Goal: Information Seeking & Learning: Find specific fact

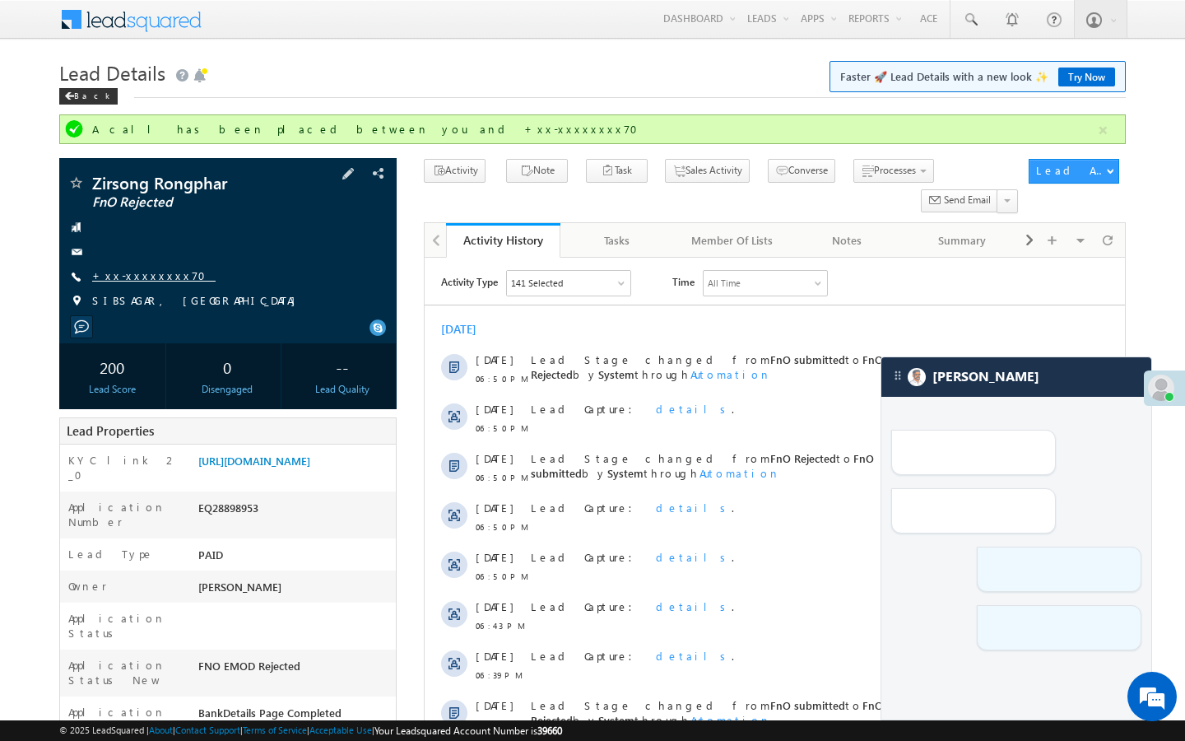
click at [129, 274] on link "+xx-xxxxxxxx70" at bounding box center [153, 275] width 123 height 14
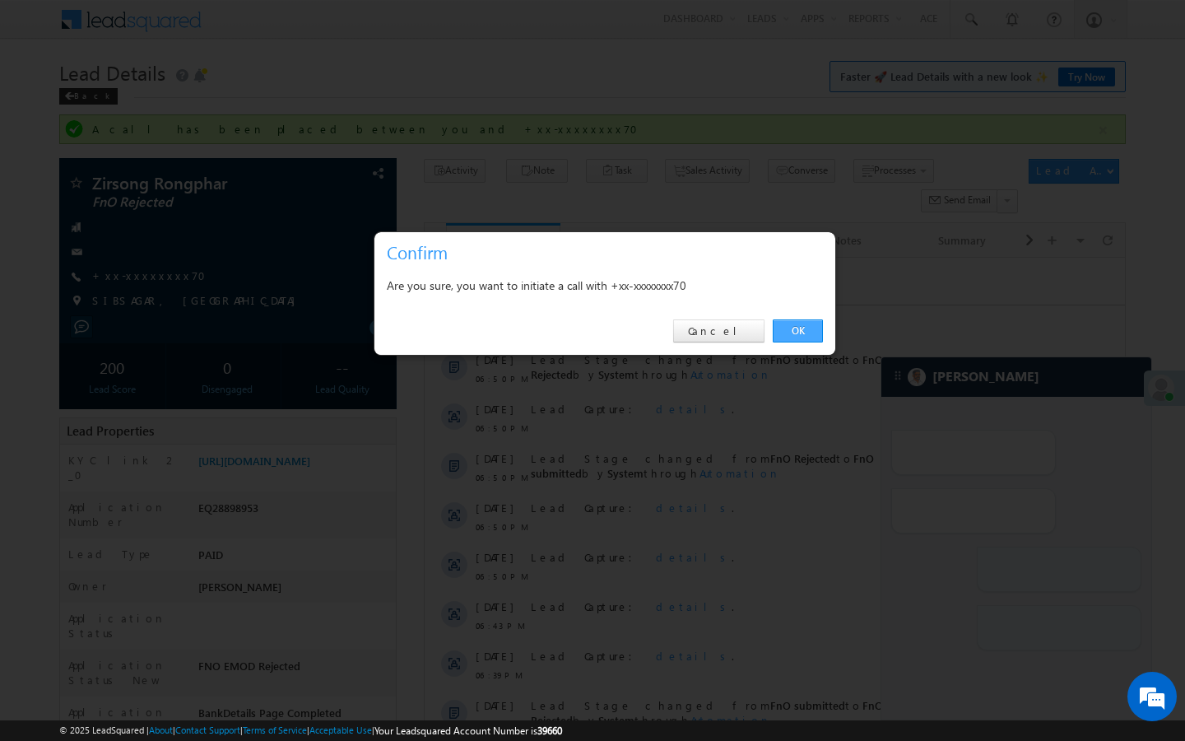
click at [810, 337] on link "OK" at bounding box center [798, 330] width 50 height 23
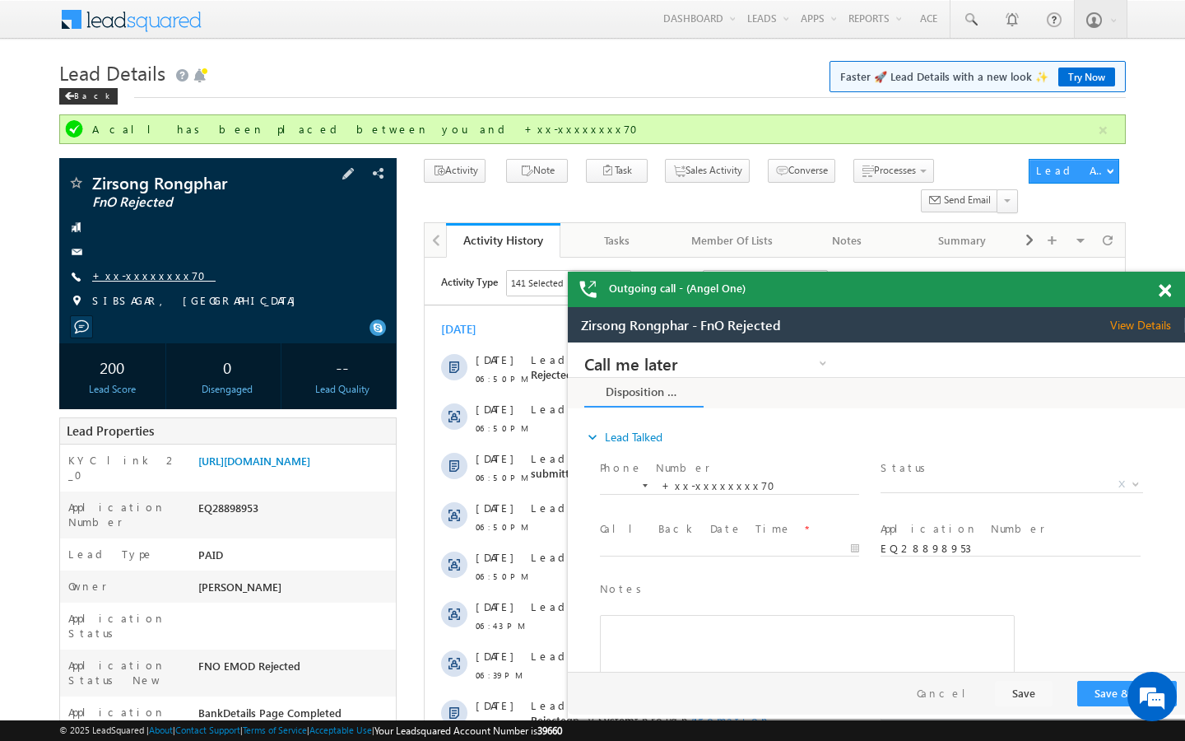
click at [146, 274] on link "+xx-xxxxxxxx70" at bounding box center [153, 275] width 123 height 14
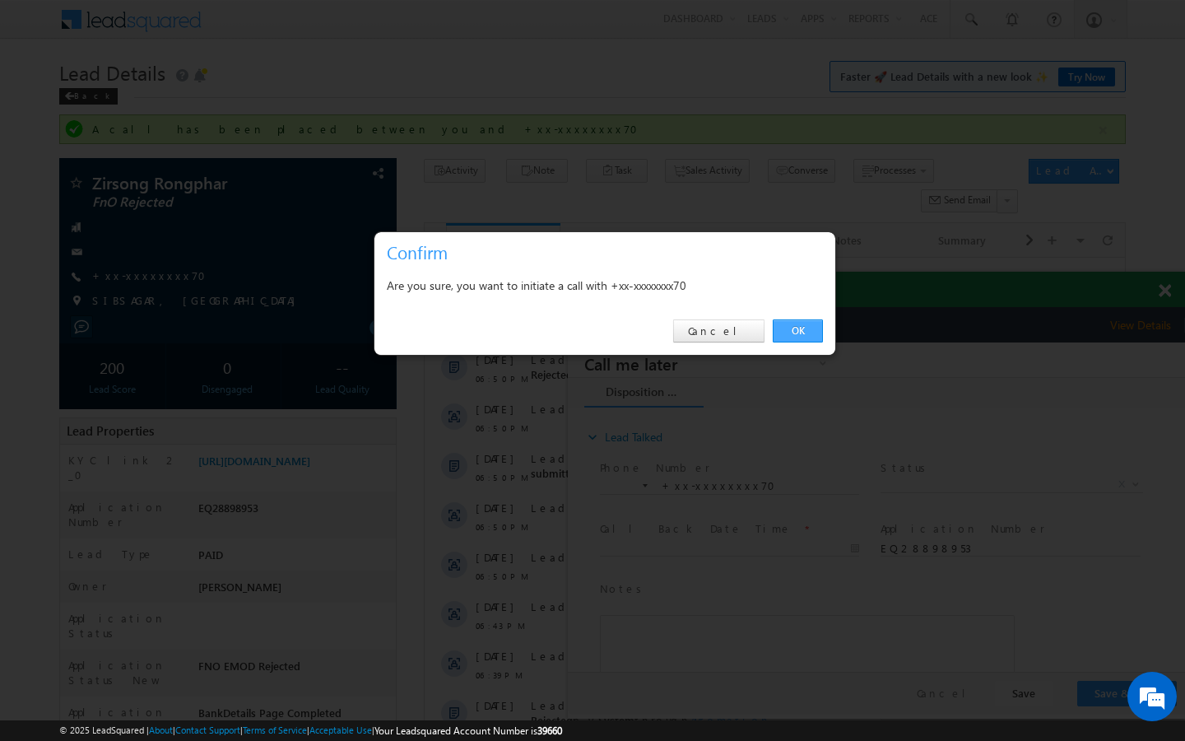
click at [784, 336] on link "OK" at bounding box center [798, 330] width 50 height 23
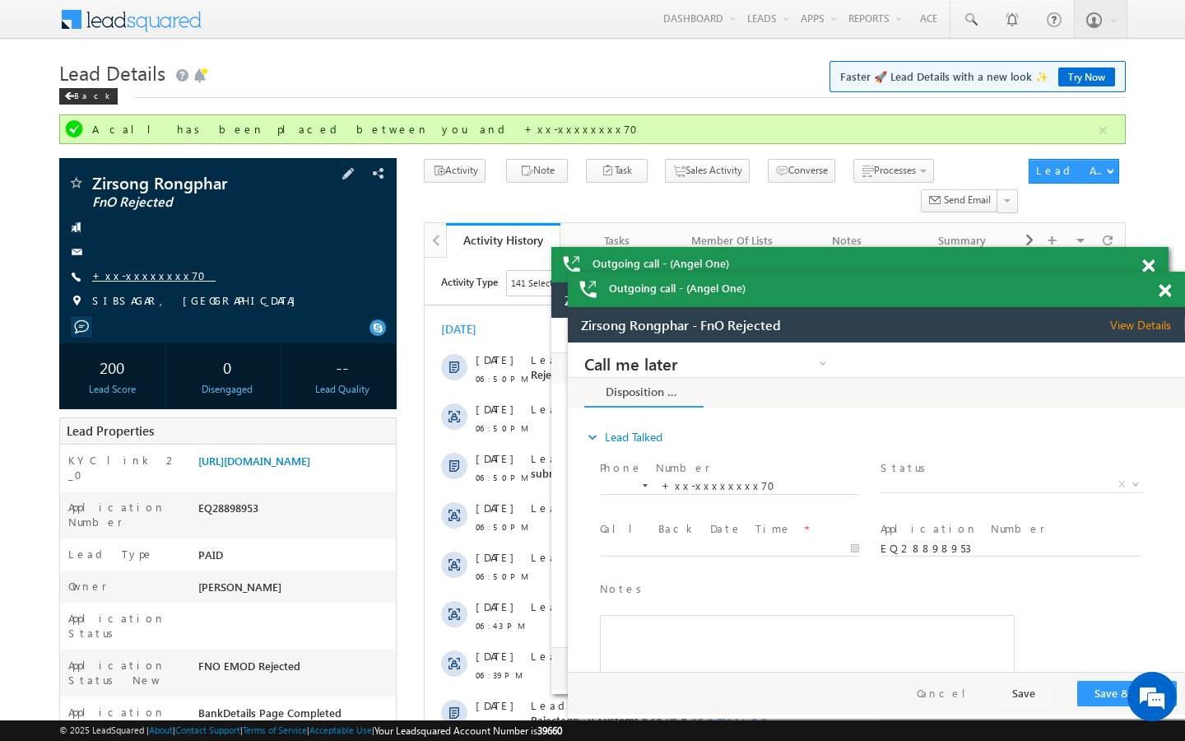
drag, startPoint x: 160, startPoint y: 277, endPoint x: 3, endPoint y: 53, distance: 272.4
click at [160, 277] on link "+xx-xxxxxxxx70" at bounding box center [153, 275] width 123 height 14
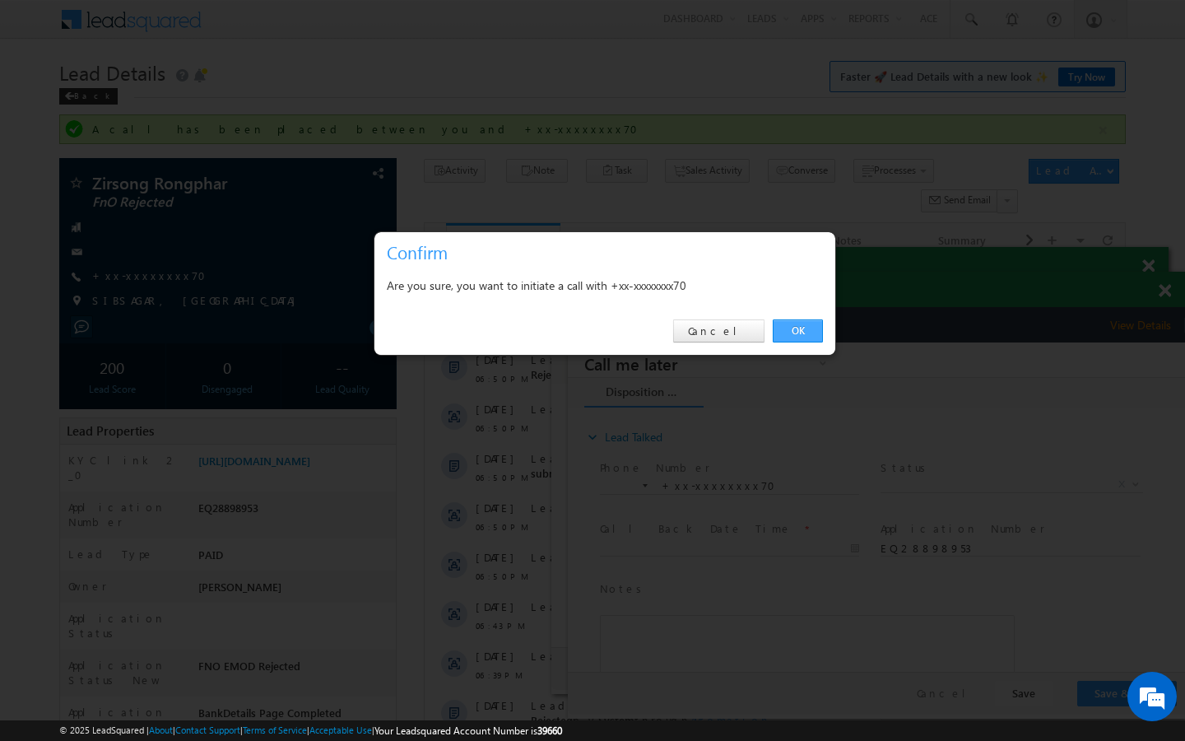
click at [788, 331] on link "OK" at bounding box center [798, 330] width 50 height 23
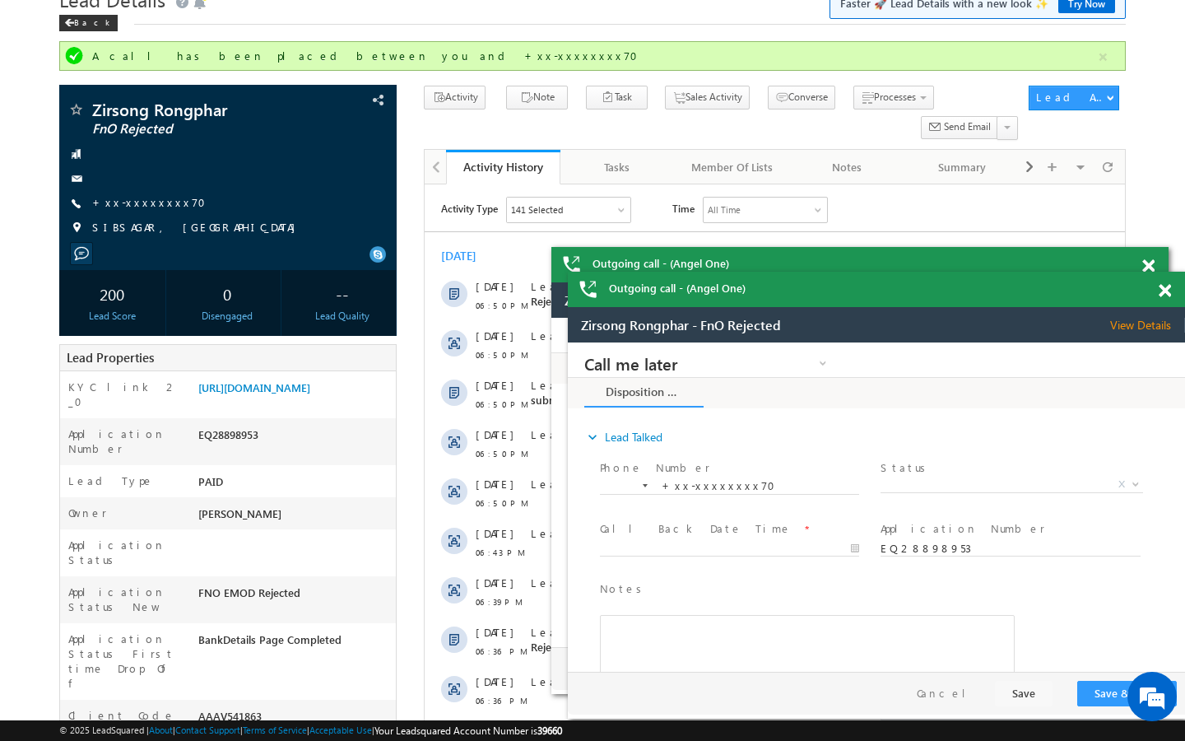
scroll to position [99, 0]
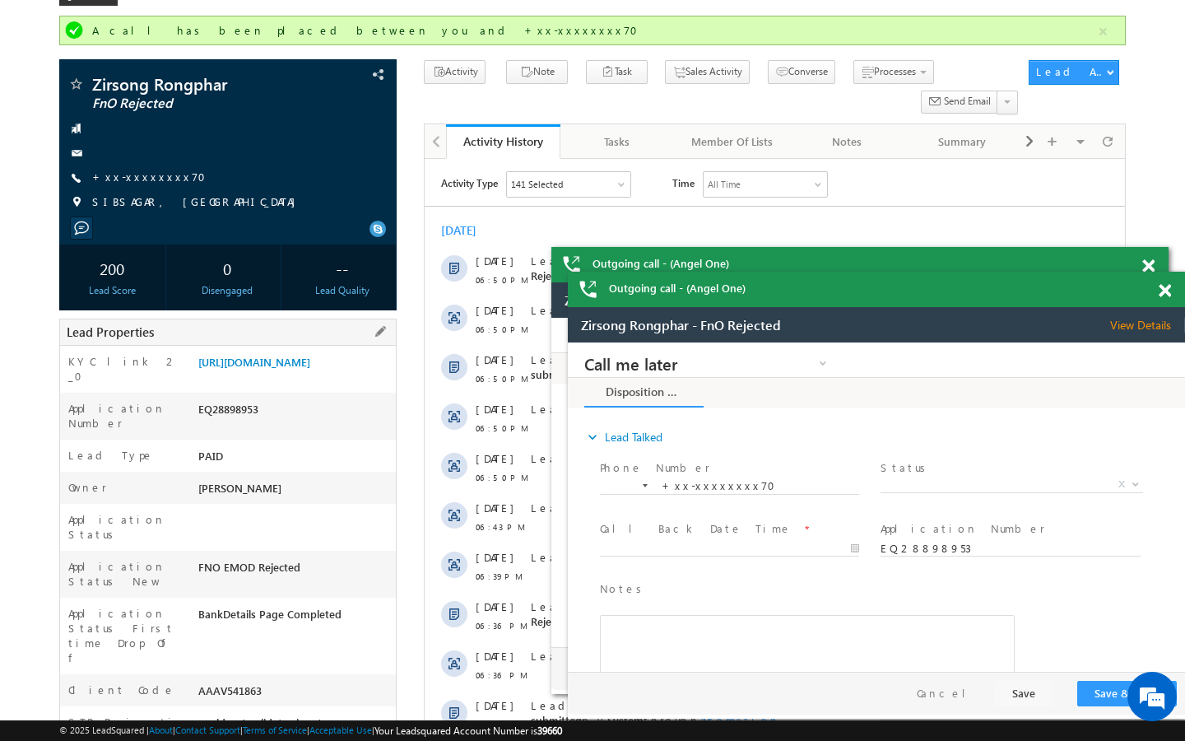
drag, startPoint x: 198, startPoint y: 647, endPoint x: 285, endPoint y: 647, distance: 87.2
click at [285, 682] on div "AAAV541863" at bounding box center [295, 693] width 202 height 23
copy div "AAAV541863"
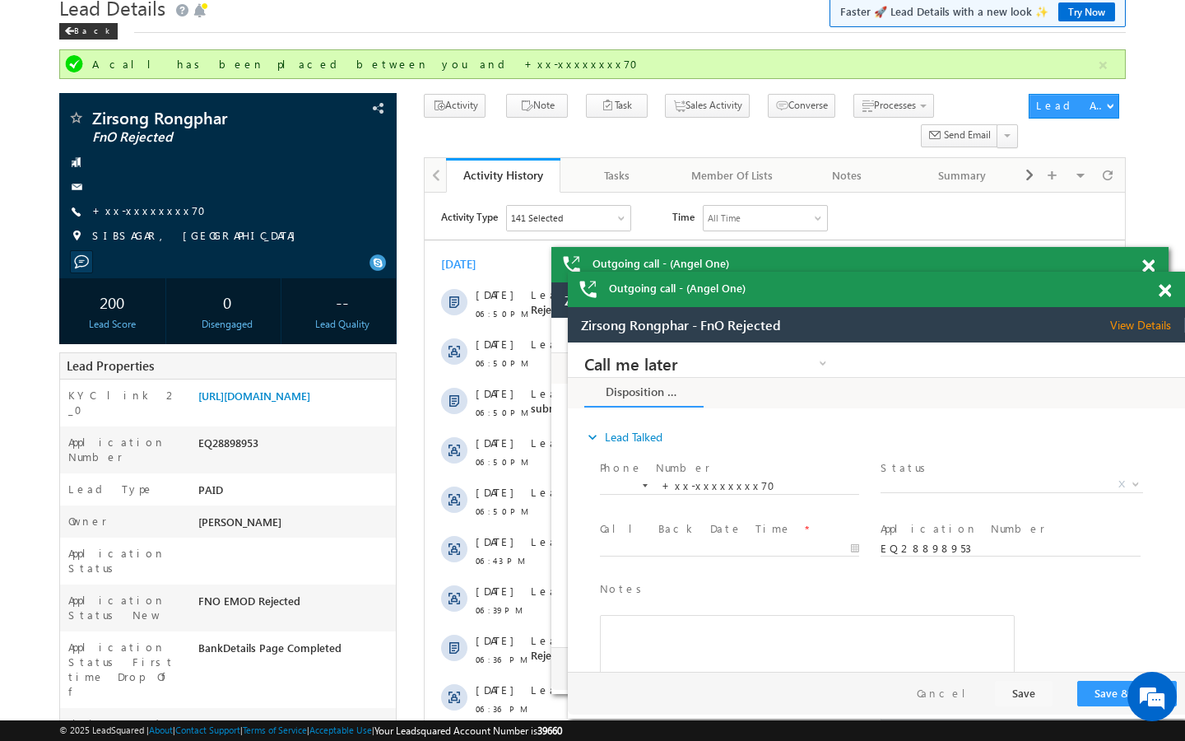
scroll to position [0, 0]
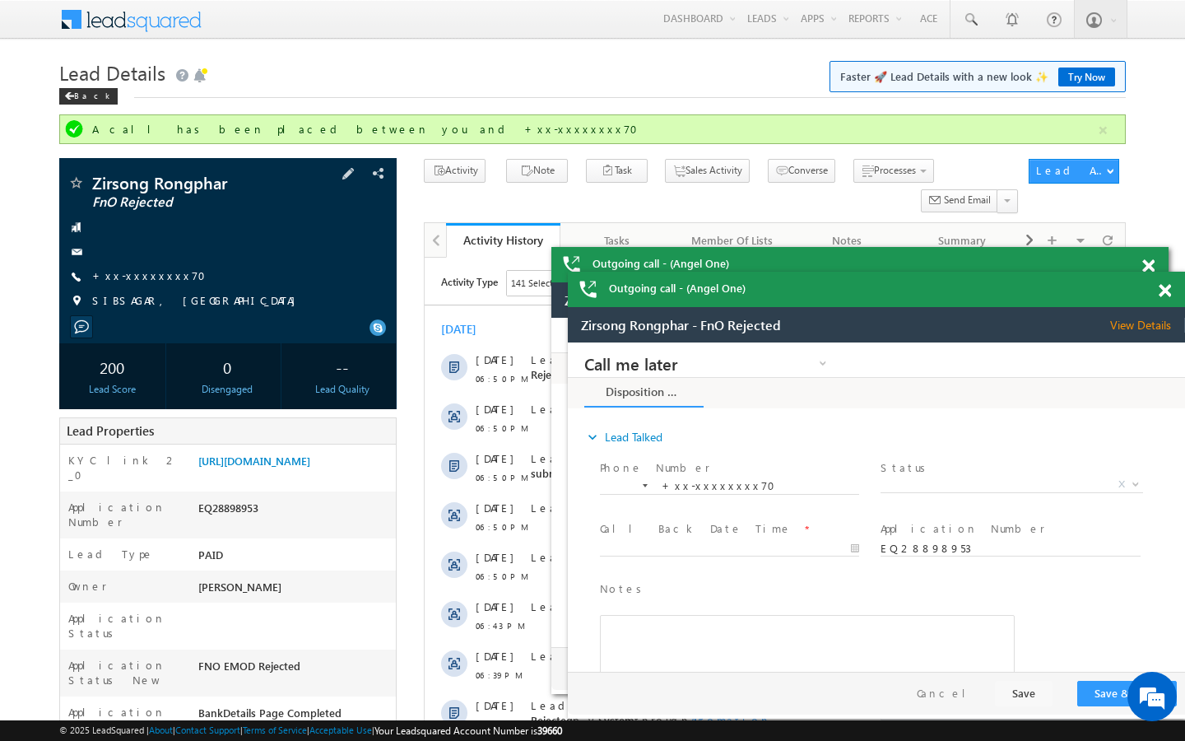
click at [80, 190] on span at bounding box center [75, 184] width 16 height 16
